Goal: Task Accomplishment & Management: Use online tool/utility

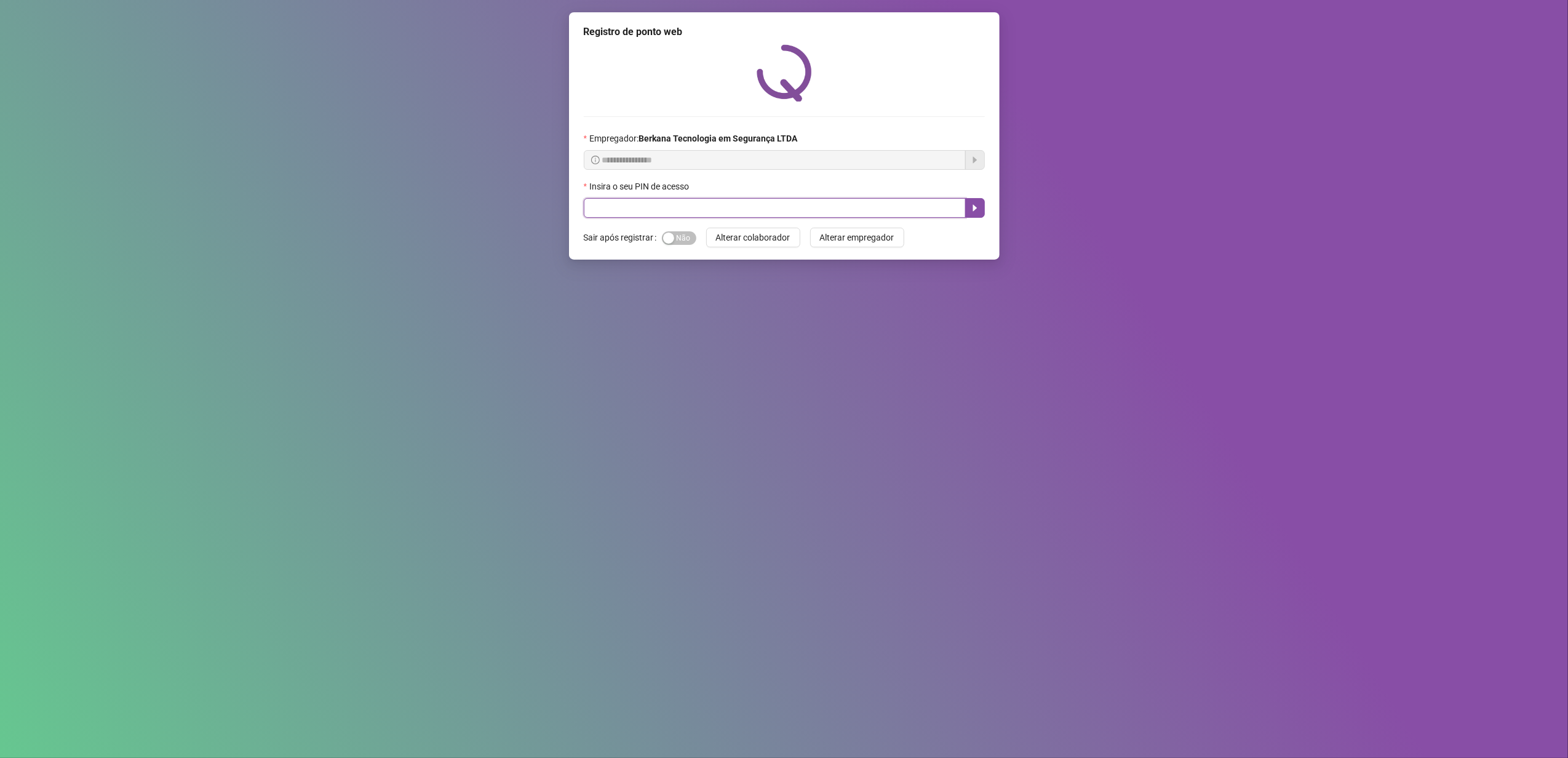
click at [795, 202] on input "text" at bounding box center [774, 208] width 382 height 20
type input "*****"
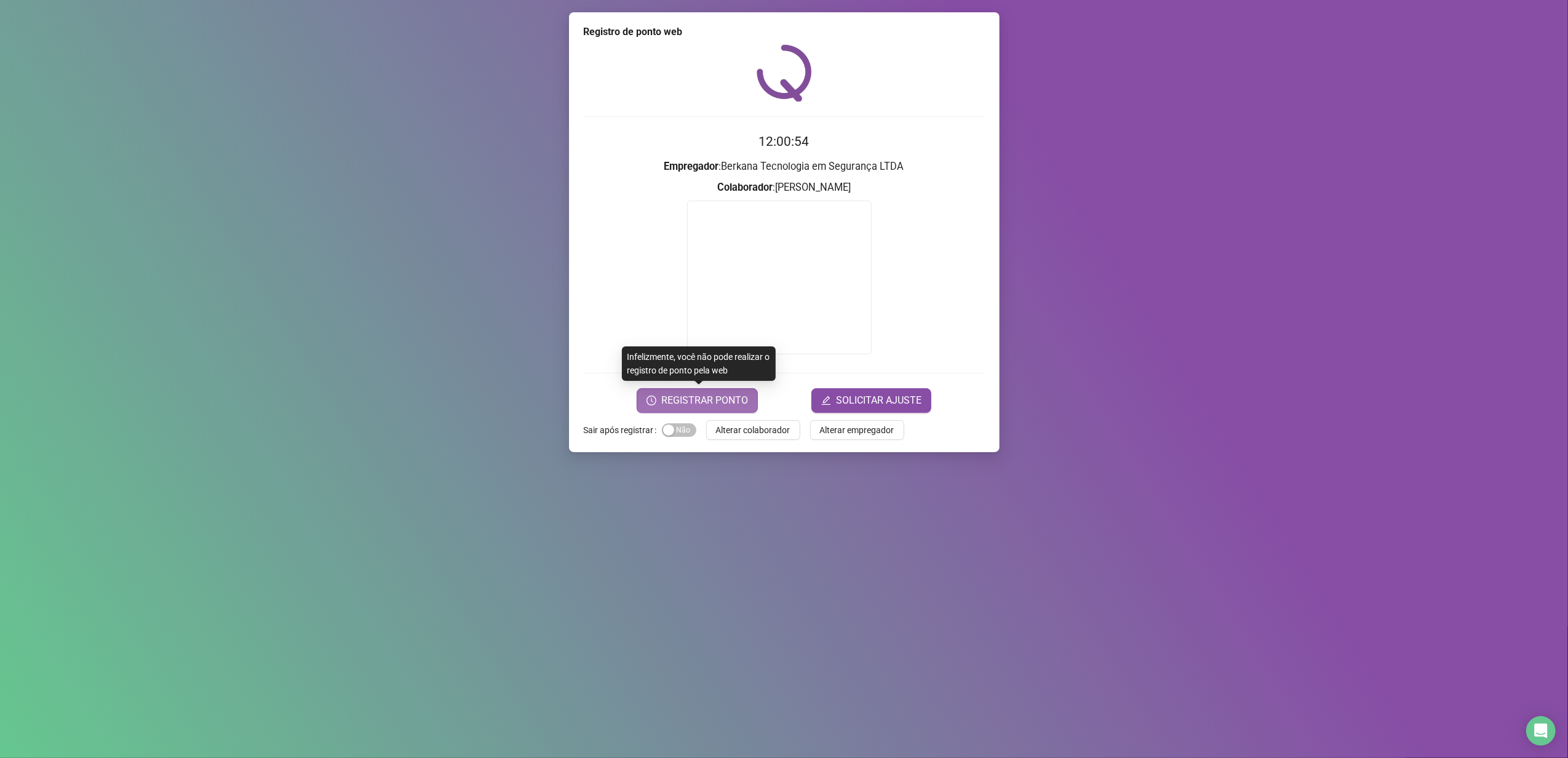
click at [682, 406] on span "REGISTRAR PONTO" at bounding box center [705, 400] width 87 height 15
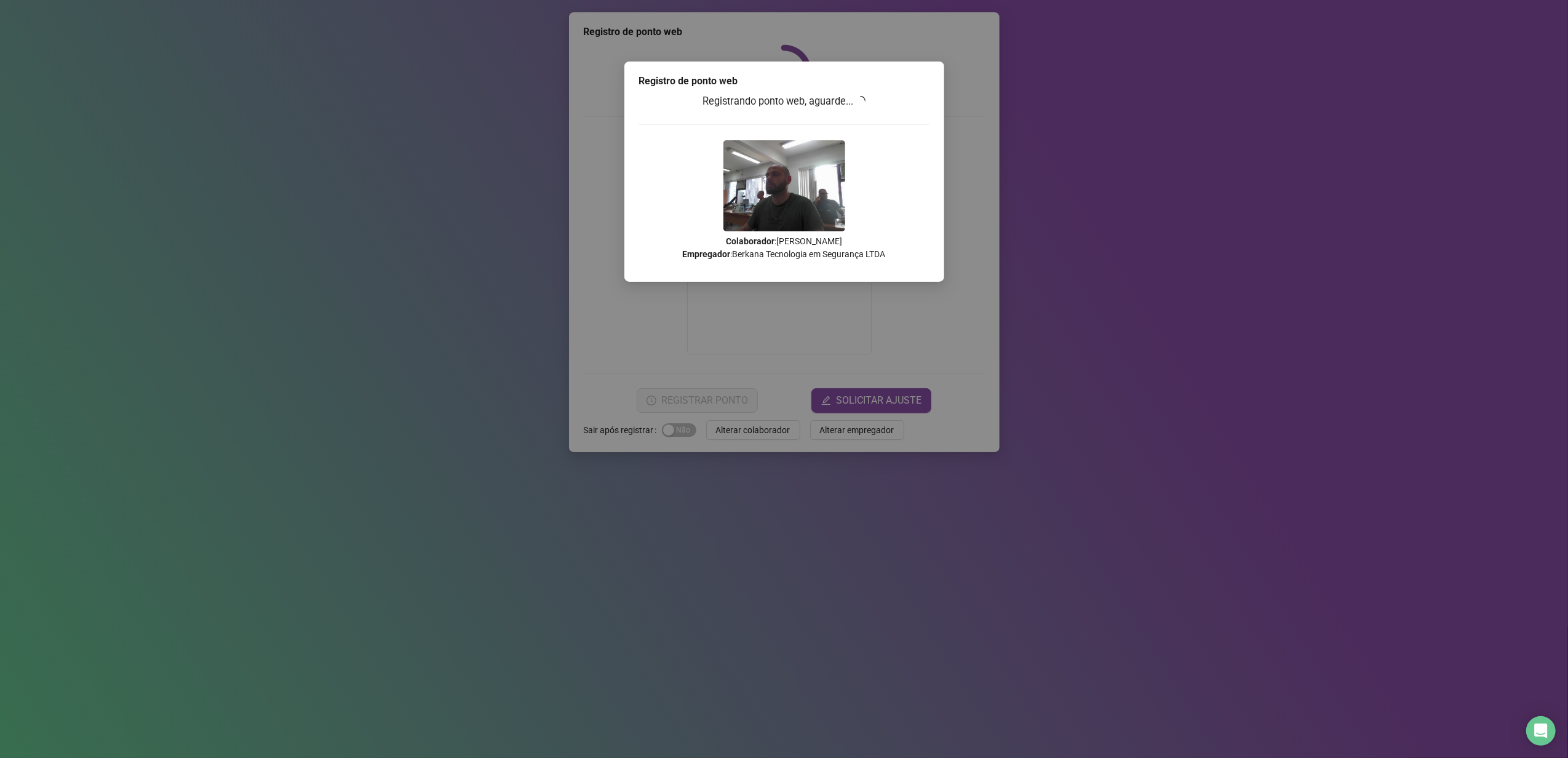
click at [926, 193] on div "Registrando ponto web, aguarde... Colaborador : [PERSON_NAME] MELO Empregador :…" at bounding box center [784, 181] width 290 height 176
click at [1183, 200] on div "Registro de ponto web Registrando ponto web, aguarde... Colaborador : [PERSON_N…" at bounding box center [784, 379] width 1568 height 758
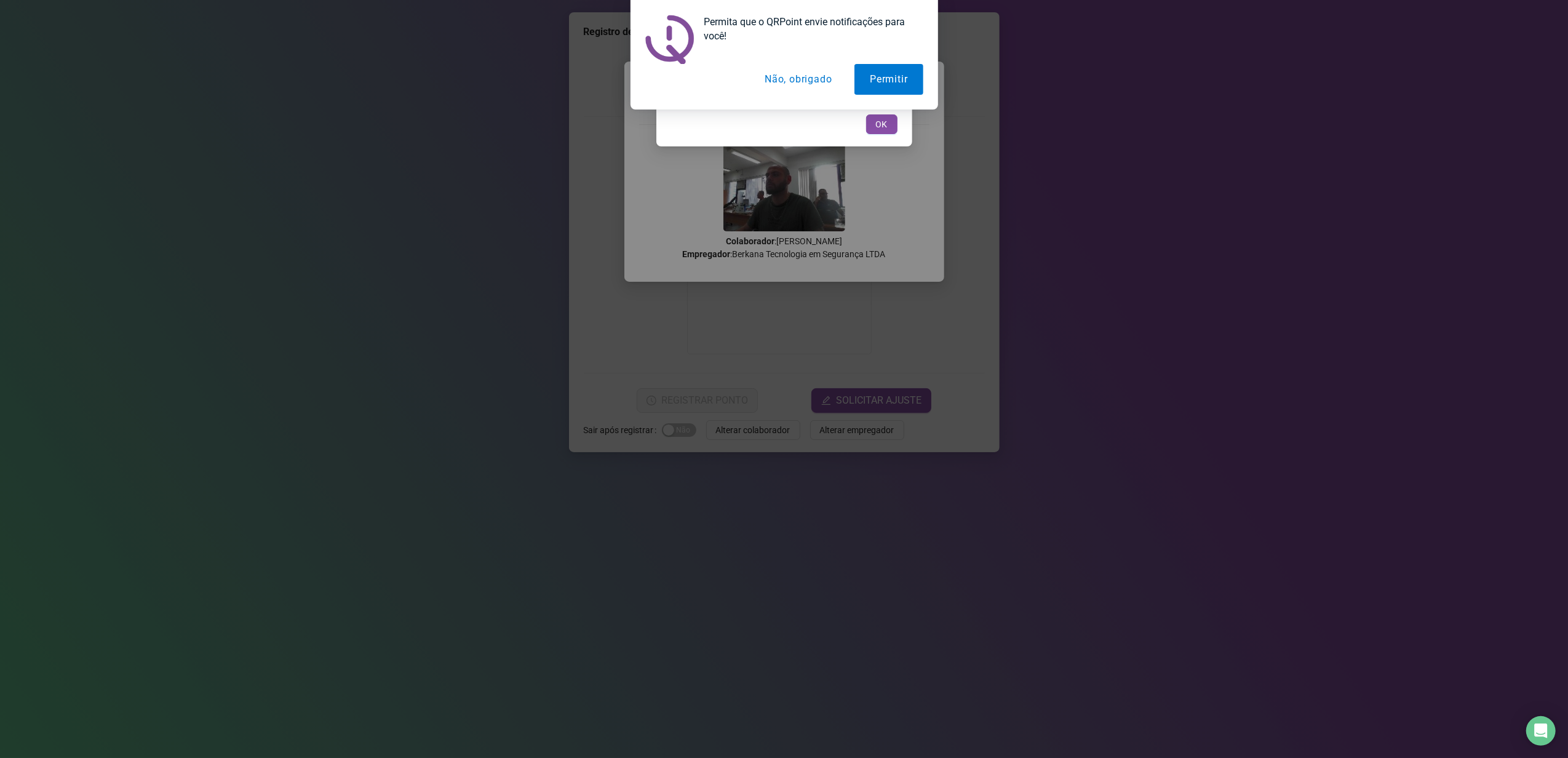
drag, startPoint x: 1078, startPoint y: 180, endPoint x: 1012, endPoint y: 151, distance: 72.1
click at [1078, 178] on div "Tudo certo! Registro de ponto web efetuado com sucesso. OK" at bounding box center [784, 379] width 1568 height 758
click at [774, 77] on button "Não, obrigado" at bounding box center [799, 79] width 98 height 31
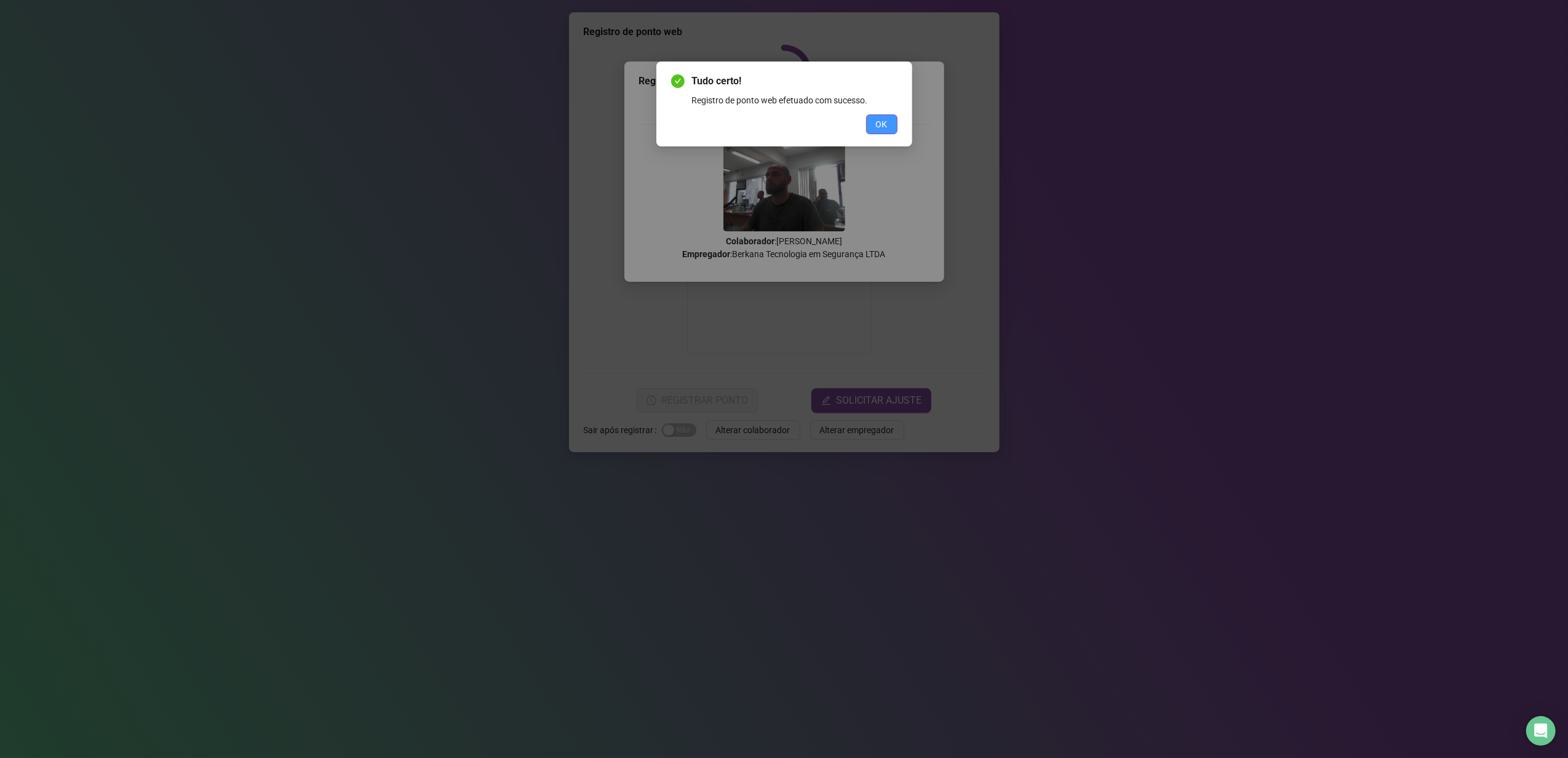
click at [886, 117] on span "OK" at bounding box center [881, 124] width 12 height 14
